Goal: Transaction & Acquisition: Purchase product/service

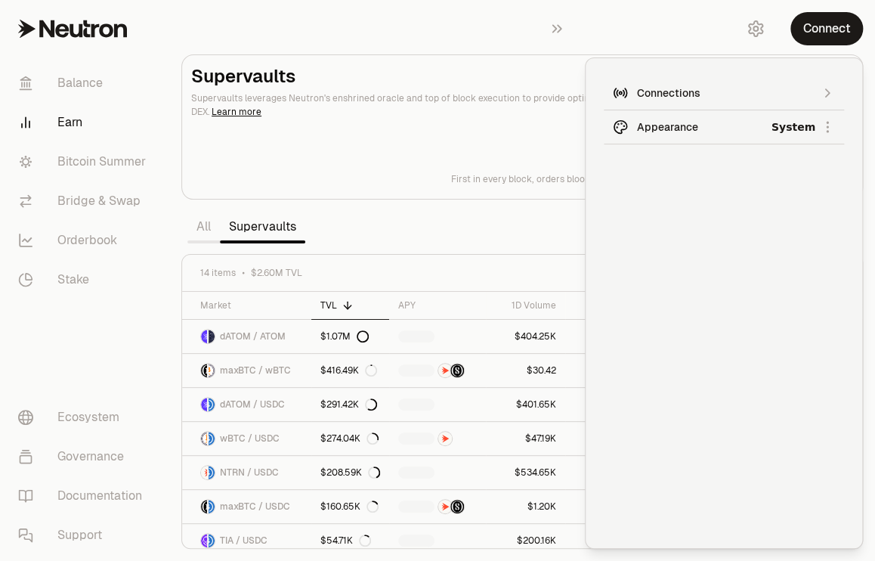
click at [686, 128] on html "Balance Earn Bitcoin Summer Bridge & Swap Orderbook Stake Ecosystem Governance …" at bounding box center [437, 280] width 875 height 561
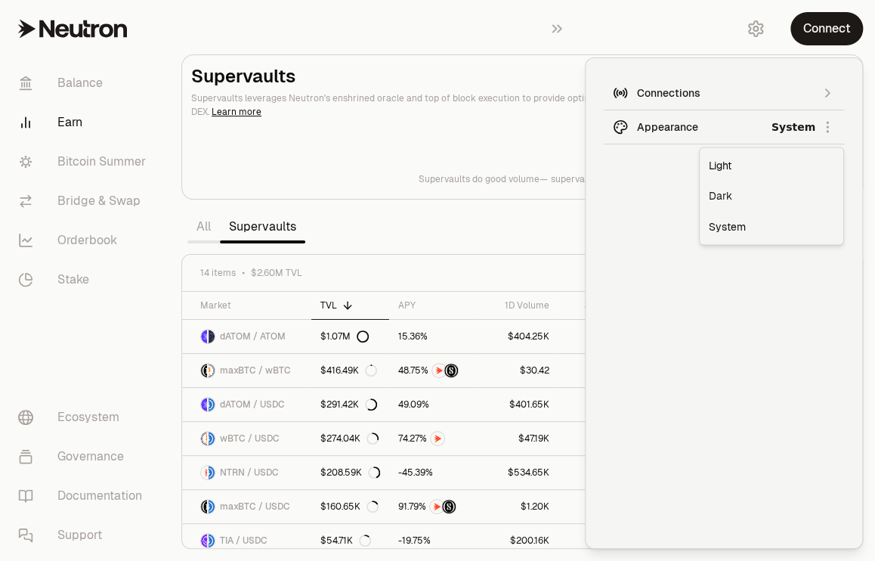
click at [711, 196] on div "Dark" at bounding box center [772, 196] width 138 height 30
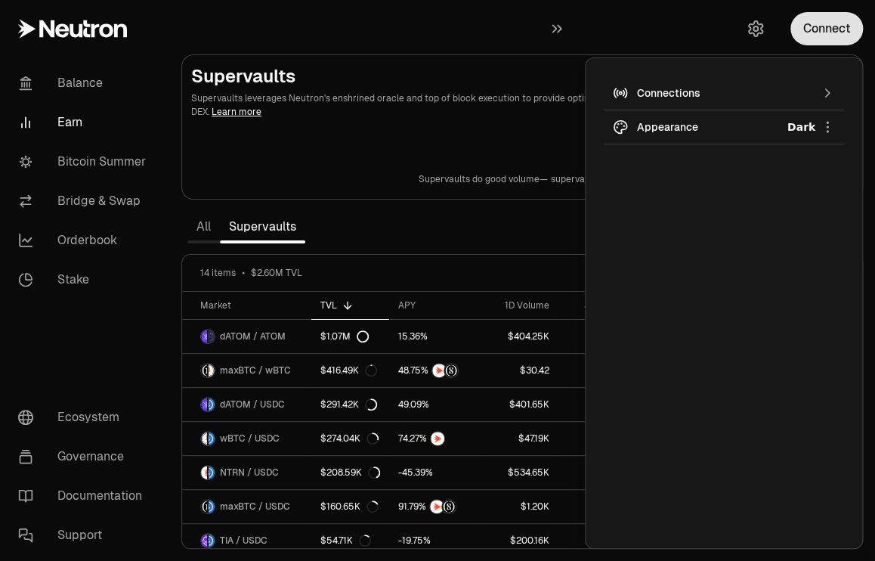
click at [824, 29] on button "Connect" at bounding box center [827, 28] width 73 height 33
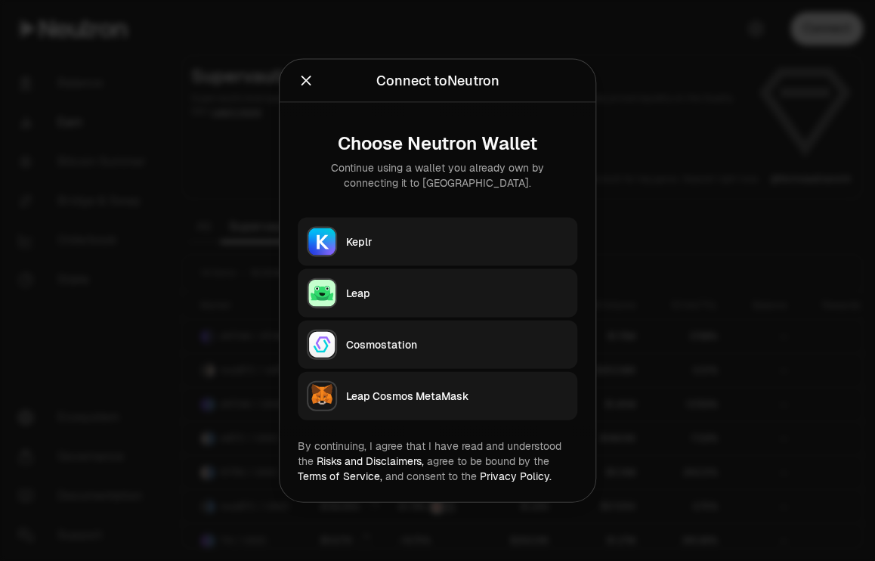
click at [464, 237] on div "Keplr" at bounding box center [457, 241] width 222 height 15
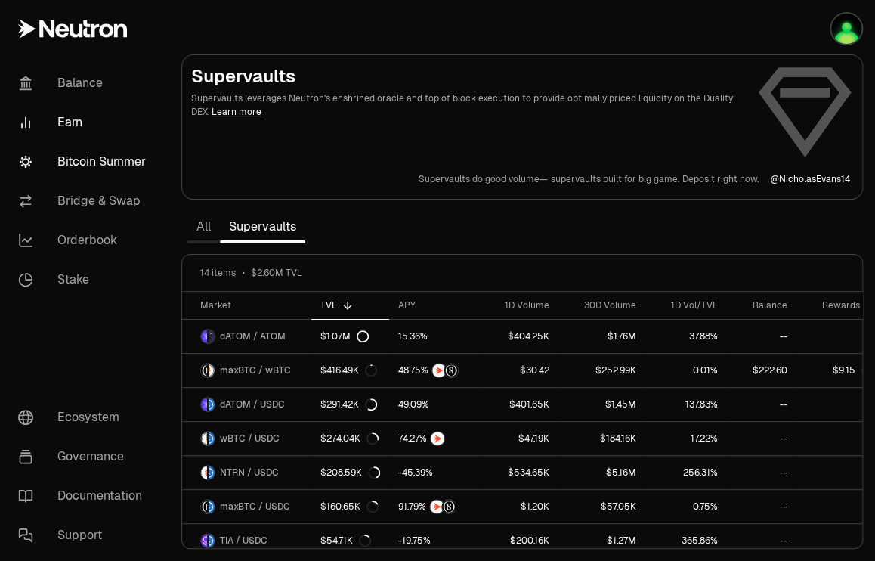
click at [79, 159] on link "Bitcoin Summer" at bounding box center [84, 161] width 157 height 39
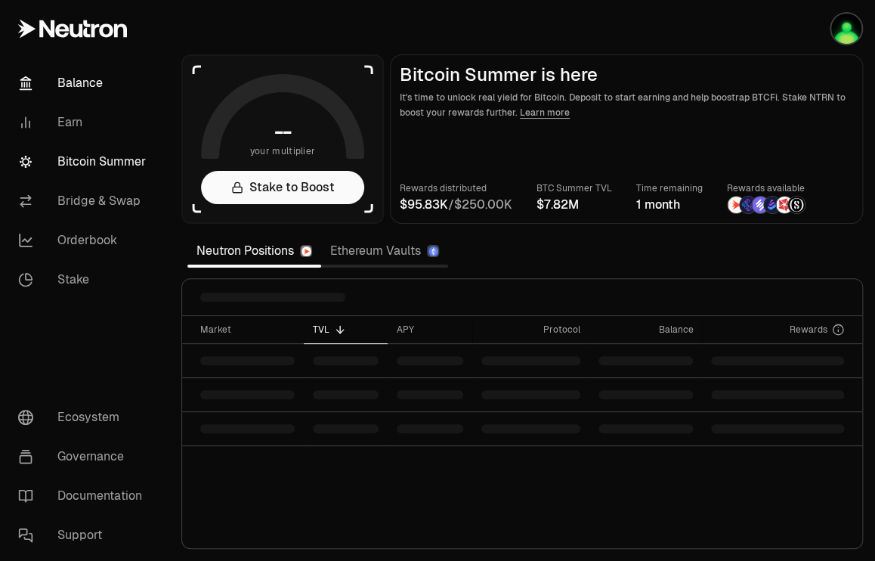
click at [78, 84] on link "Balance" at bounding box center [84, 83] width 157 height 39
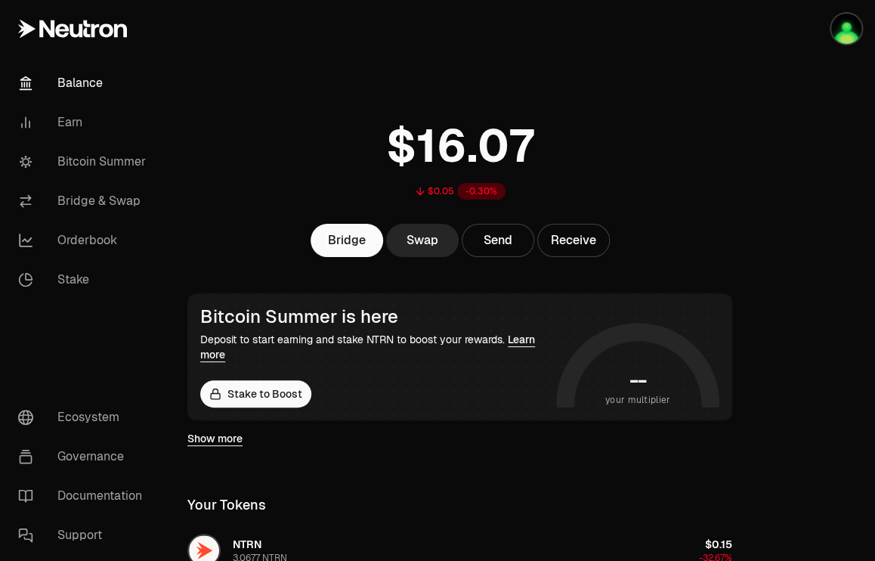
click at [85, 163] on link "Bitcoin Summer" at bounding box center [84, 161] width 157 height 39
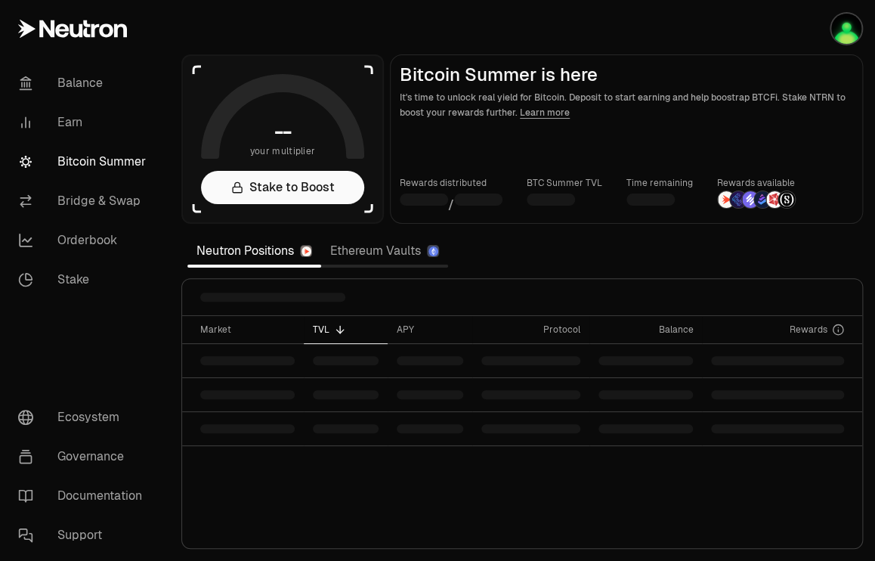
click at [378, 256] on link "Ethereum Vaults" at bounding box center [384, 251] width 127 height 30
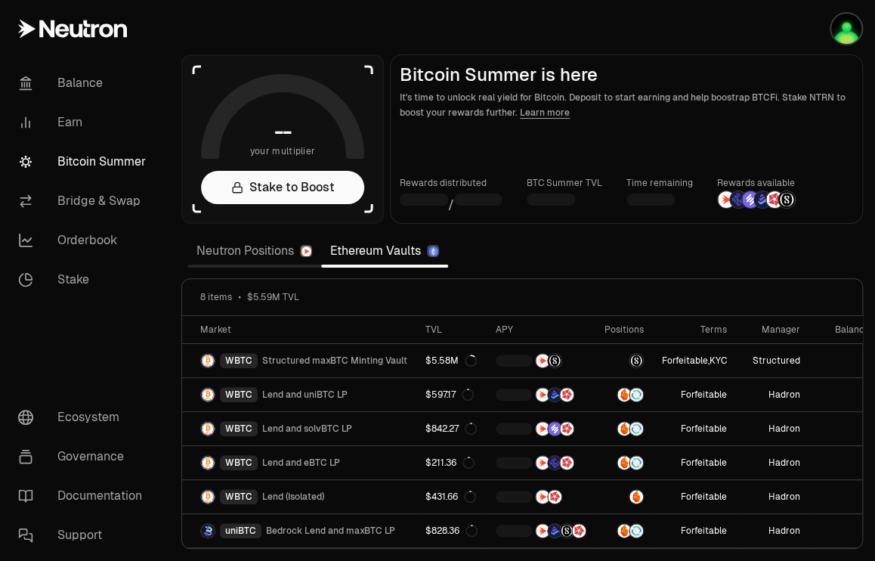
click at [229, 254] on link "Neutron Positions" at bounding box center [254, 251] width 134 height 30
